Goal: Information Seeking & Learning: Find specific fact

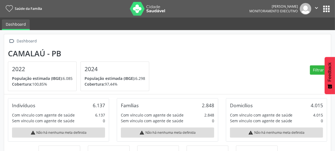
scroll to position [90, 109]
click at [322, 11] on button "apps" at bounding box center [326, 9] width 10 height 10
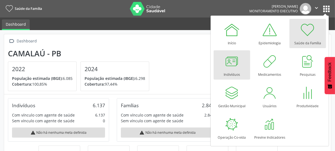
click at [228, 63] on div at bounding box center [232, 61] width 16 height 16
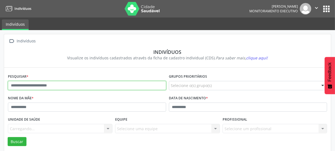
click at [53, 85] on input "text" at bounding box center [87, 85] width 158 height 9
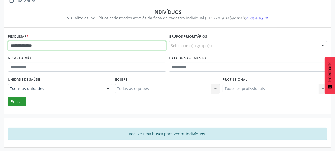
type input "**********"
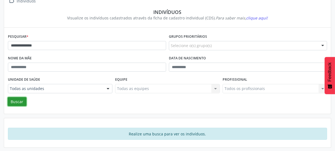
click at [17, 101] on button "Buscar" at bounding box center [17, 101] width 19 height 9
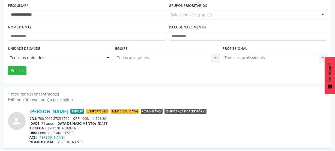
scroll to position [71, 0]
